Goal: Information Seeking & Learning: Learn about a topic

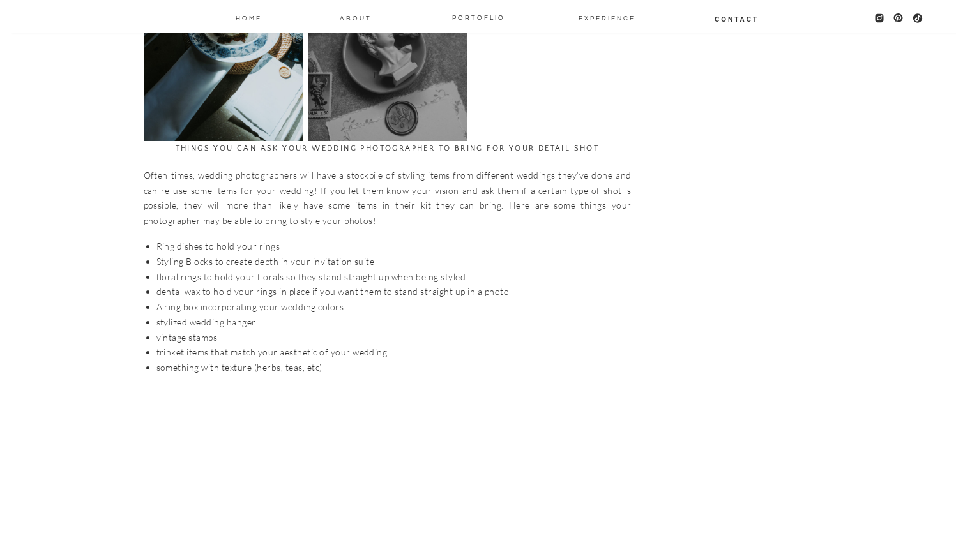
scroll to position [2367, 0]
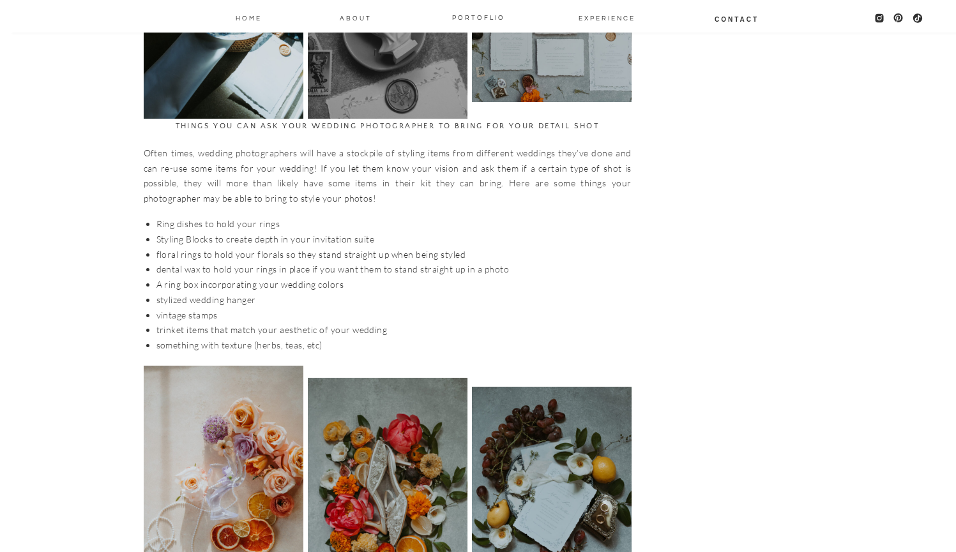
click at [146, 146] on p "Often times, wedding photographers will have a stockpile of styling items from …" at bounding box center [388, 176] width 488 height 61
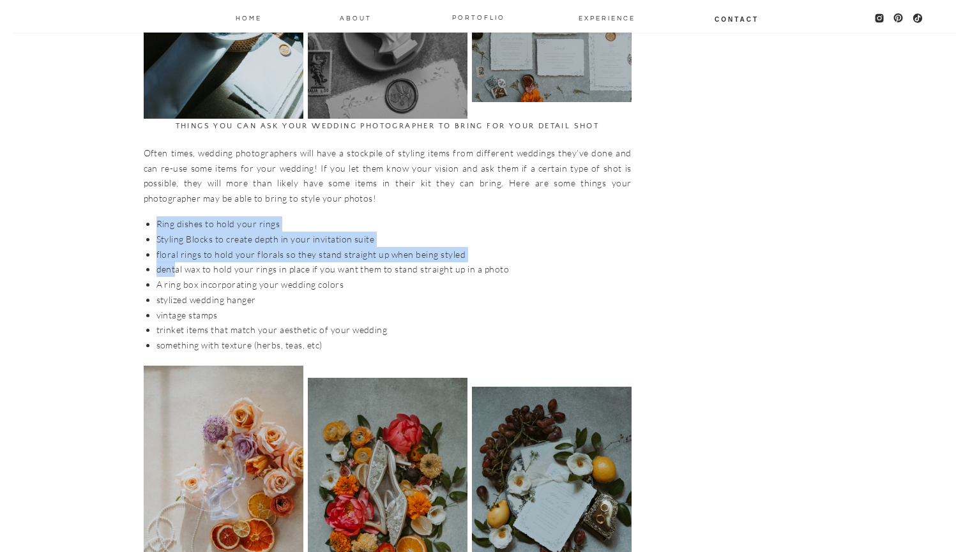
drag, startPoint x: 158, startPoint y: 190, endPoint x: 177, endPoint y: 256, distance: 69.1
click at [177, 254] on ul "Ring dishes to hold your rings Styling Blocks to create depth in your invitatio…" at bounding box center [393, 284] width 475 height 137
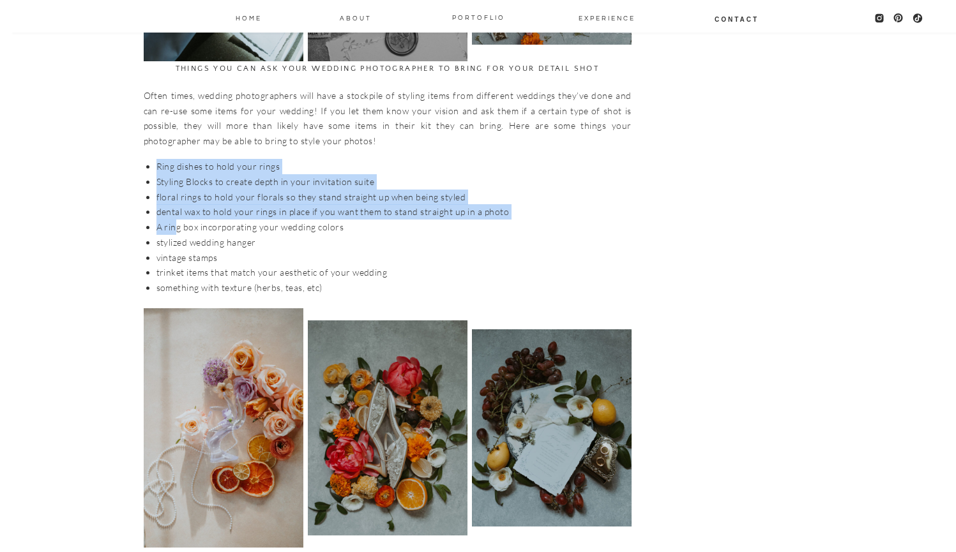
scroll to position [2426, 0]
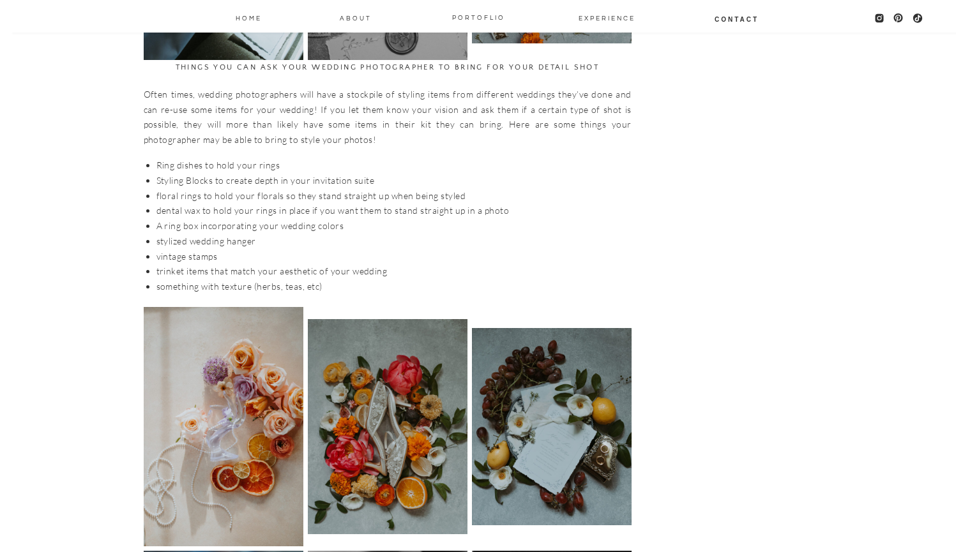
click at [177, 279] on li "something with texture (herbs, teas, etc)" at bounding box center [393, 286] width 475 height 15
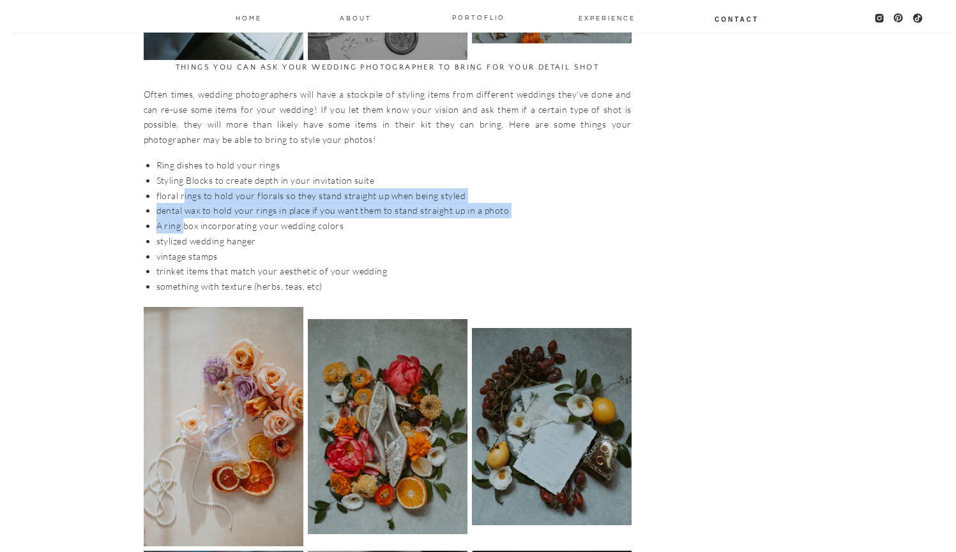
drag, startPoint x: 185, startPoint y: 169, endPoint x: 184, endPoint y: 199, distance: 30.7
click at [184, 199] on ul "Ring dishes to hold your rings Styling Blocks to create depth in your invitatio…" at bounding box center [393, 226] width 475 height 137
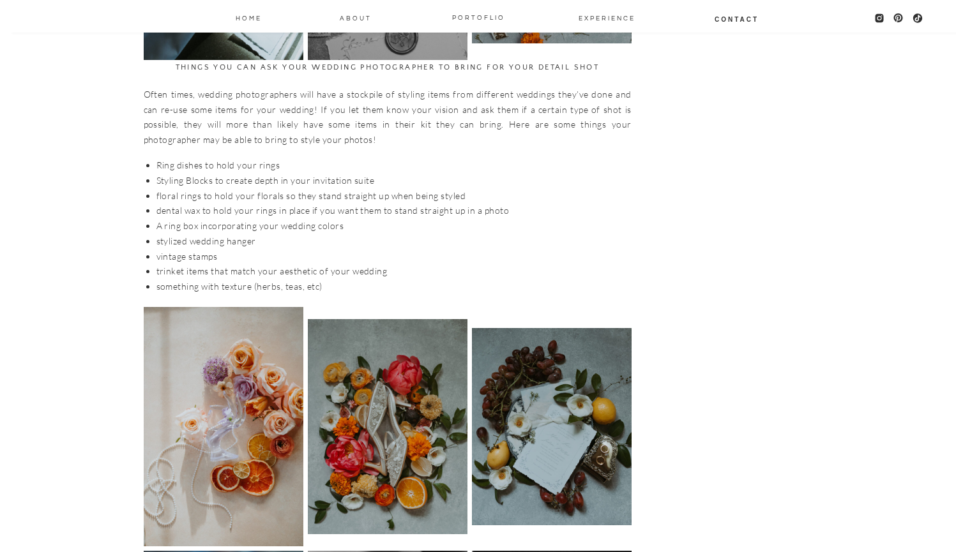
click at [184, 234] on li "stylized wedding hanger" at bounding box center [393, 241] width 475 height 15
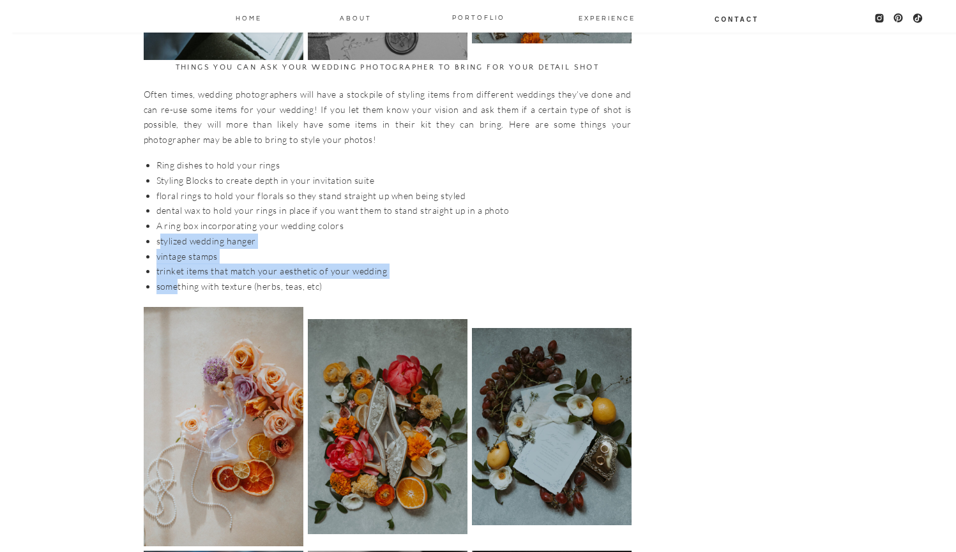
drag, startPoint x: 158, startPoint y: 215, endPoint x: 179, endPoint y: 260, distance: 49.1
click at [178, 259] on ul "Ring dishes to hold your rings Styling Blocks to create depth in your invitatio…" at bounding box center [393, 226] width 475 height 137
click at [179, 279] on li "something with texture (herbs, teas, etc)" at bounding box center [393, 286] width 475 height 15
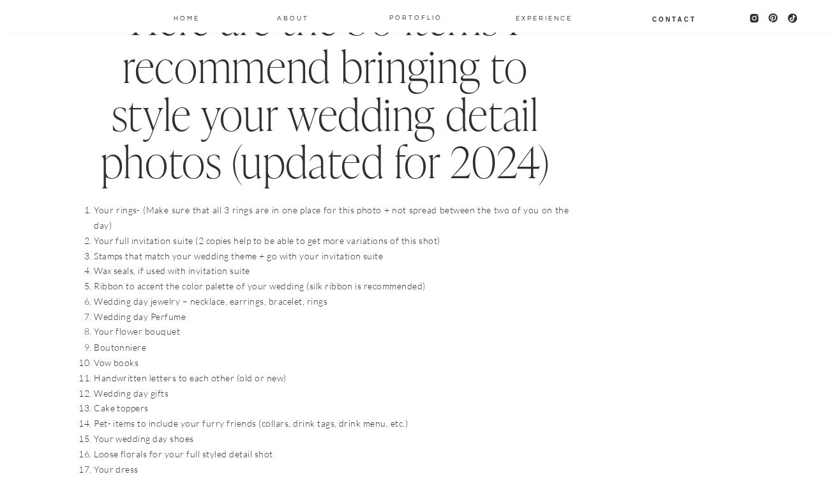
scroll to position [1255, 0]
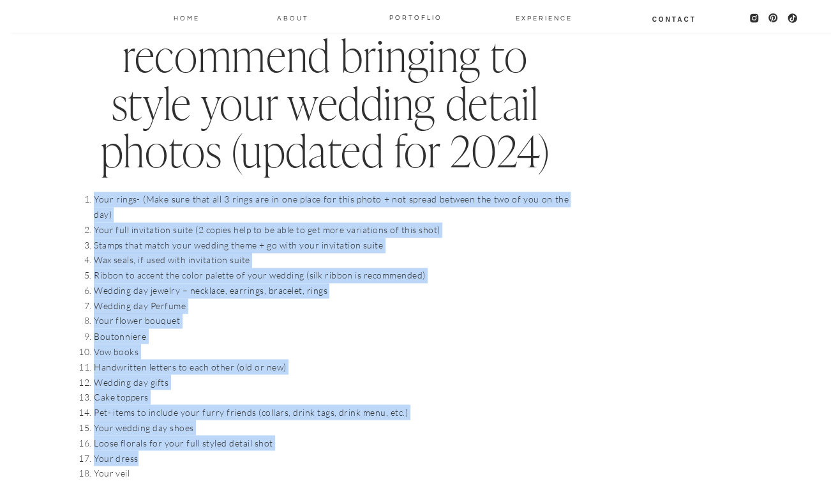
drag, startPoint x: 94, startPoint y: 194, endPoint x: 139, endPoint y: 438, distance: 248.0
click at [139, 438] on ol "Your rings- (Make sure that all 3 rings are in one place for this photo + not s…" at bounding box center [331, 442] width 475 height 501
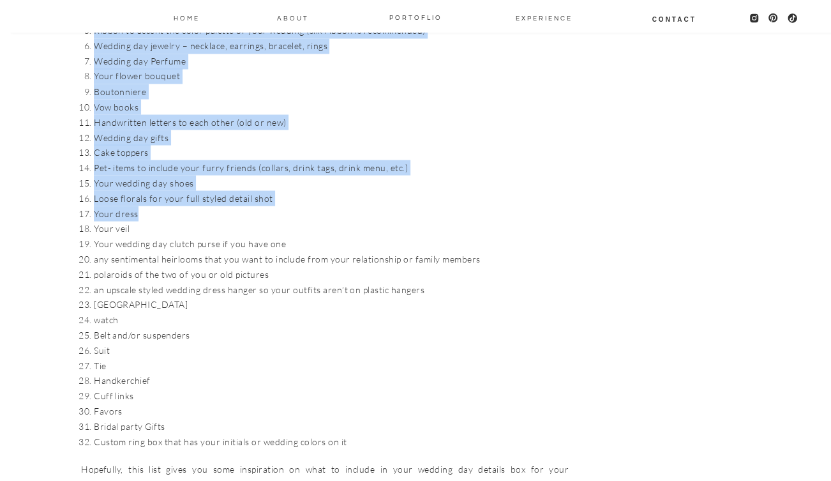
scroll to position [1500, 0]
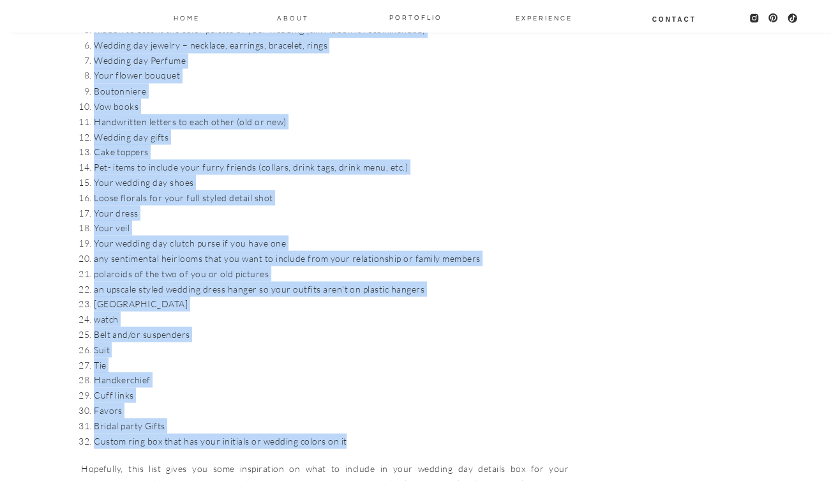
click at [339, 433] on li "Custom ring box that has your initials or wedding colors on it" at bounding box center [331, 440] width 475 height 15
copy ol "Your rings- (Make sure that all 3 rings are in one place for this photo + not s…"
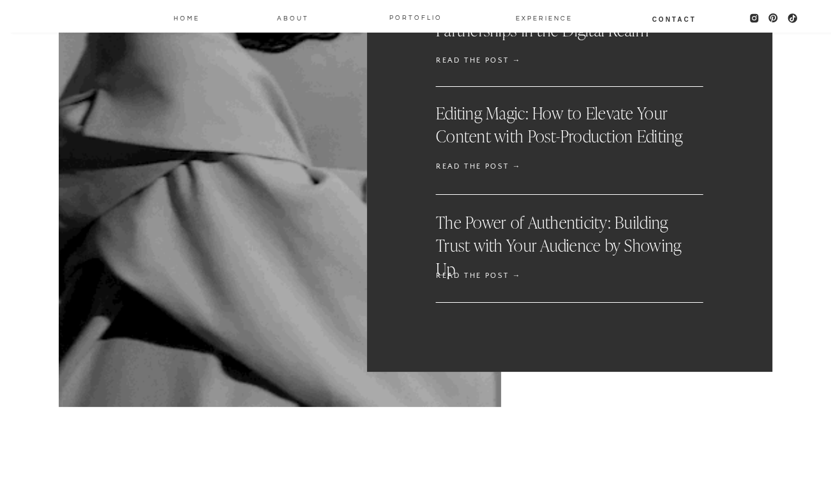
scroll to position [6204, 0]
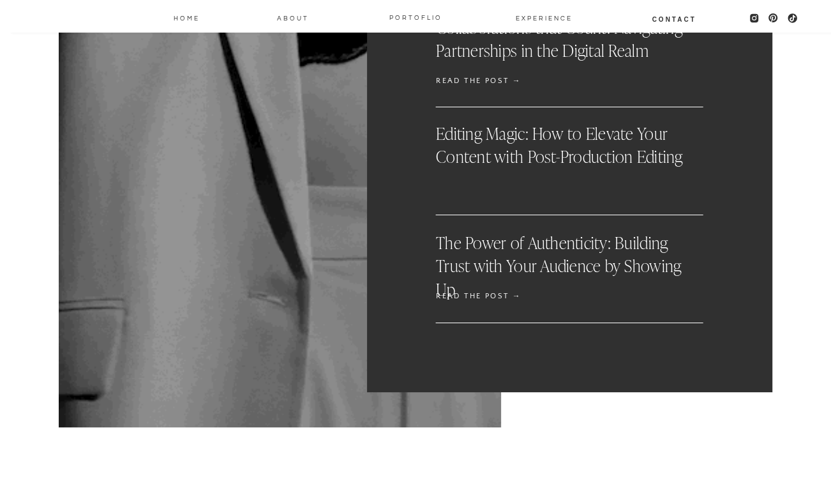
click at [511, 183] on p "READ THE POST →" at bounding box center [530, 185] width 188 height 13
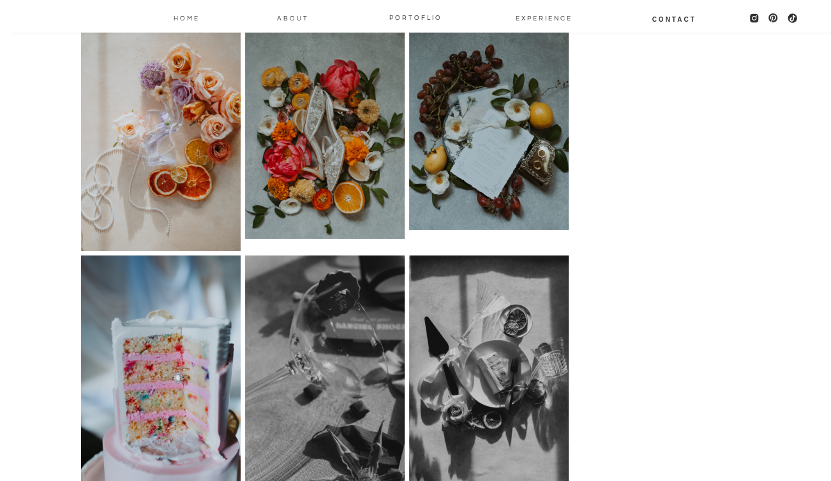
scroll to position [2735, 0]
